Goal: Transaction & Acquisition: Download file/media

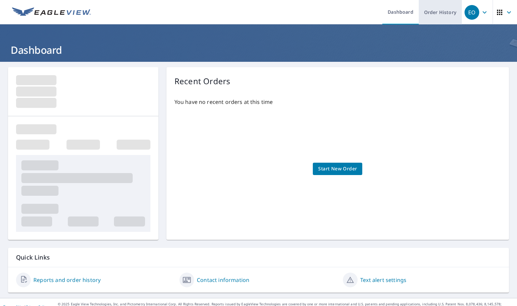
click at [428, 21] on link "Order History" at bounding box center [440, 12] width 43 height 24
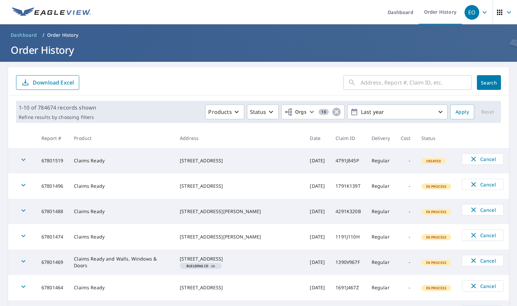
click at [378, 81] on input "text" at bounding box center [416, 82] width 111 height 19
paste input "Tony Vaughn"
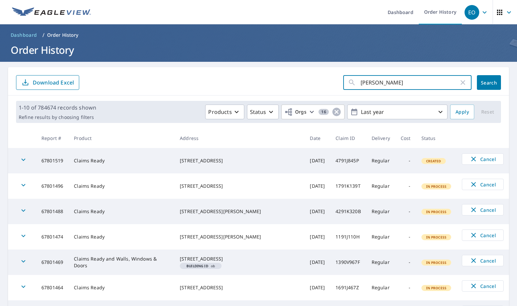
drag, startPoint x: 390, startPoint y: 83, endPoint x: 319, endPoint y: 88, distance: 70.8
click at [319, 88] on form "Tony Vaughn ​ Search Download Excel" at bounding box center [258, 82] width 485 height 15
paste input "1590H628X"
type input "1590H628X"
click at [487, 81] on span "Search" at bounding box center [489, 83] width 13 height 6
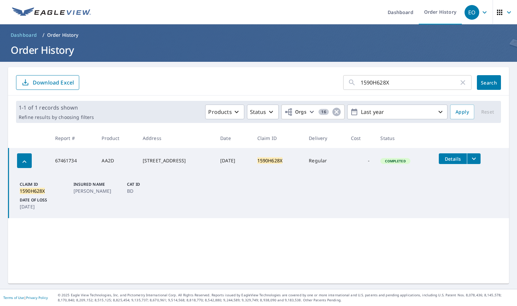
click at [472, 158] on icon "filesDropdownBtn-67461734" at bounding box center [474, 159] width 8 height 8
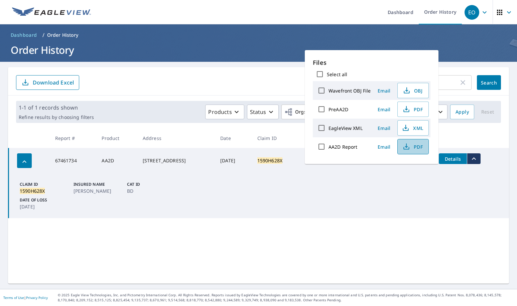
click at [413, 150] on span "PDF" at bounding box center [412, 147] width 21 height 8
